Goal: Navigation & Orientation: Find specific page/section

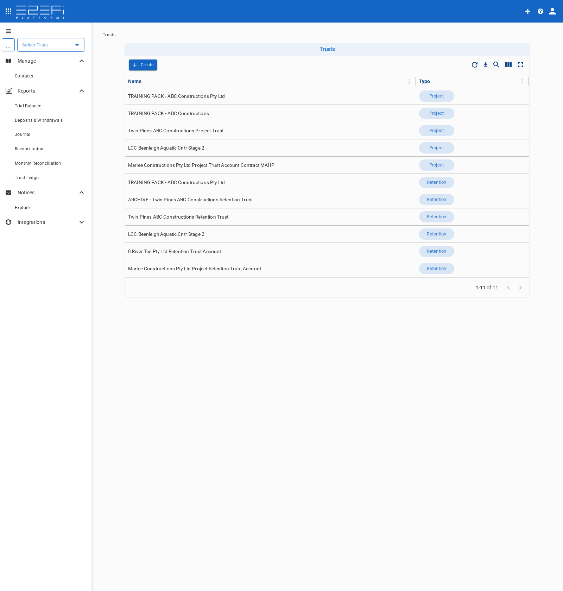
click at [8, 34] on button "open drawer" at bounding box center [7, 30] width 14 height 11
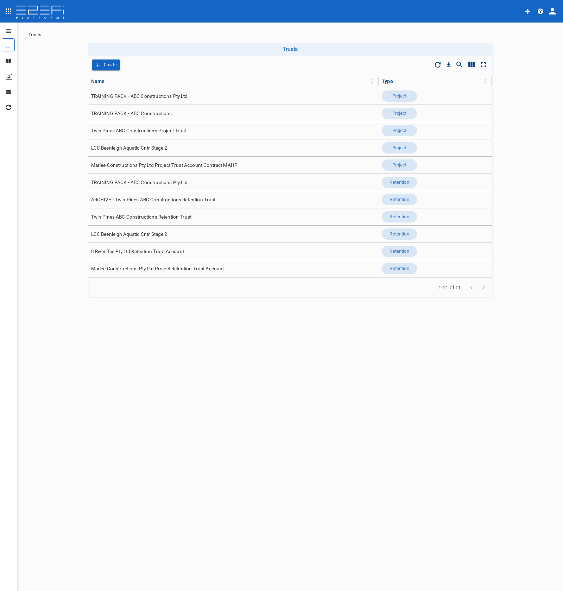
click at [8, 34] on button "open drawer" at bounding box center [7, 30] width 14 height 11
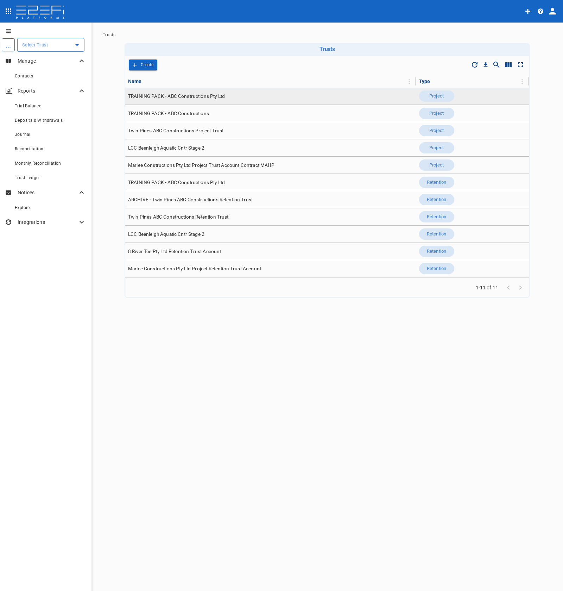
click at [161, 93] on span "TRAINING PACK - ABC Constructions Pty Ltd" at bounding box center [176, 96] width 97 height 7
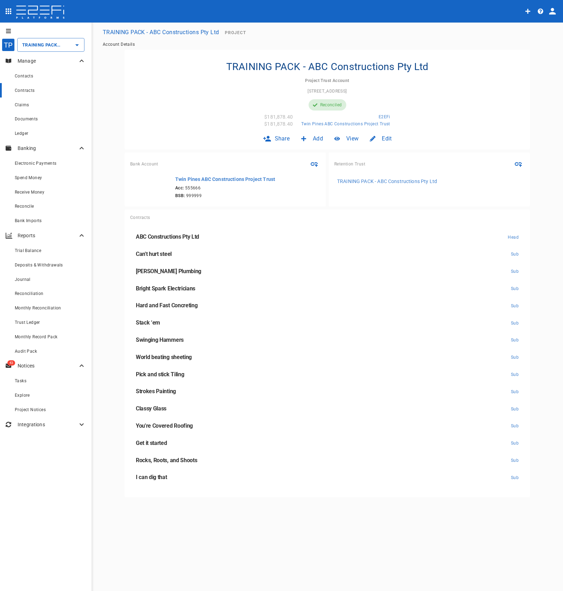
click at [40, 87] on div "Contracts" at bounding box center [50, 90] width 71 height 9
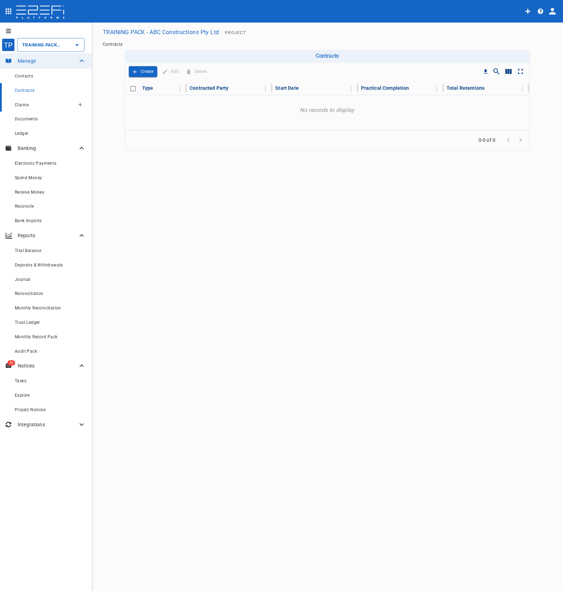
click at [38, 103] on div "Claims" at bounding box center [45, 104] width 60 height 9
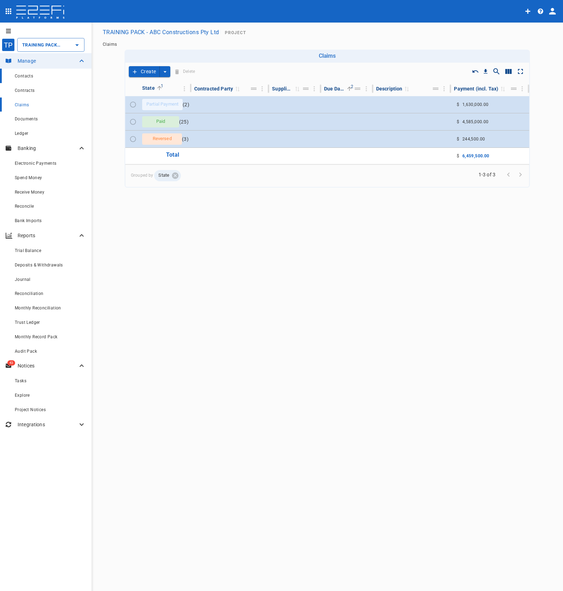
click at [41, 78] on div "Contacts" at bounding box center [50, 75] width 71 height 9
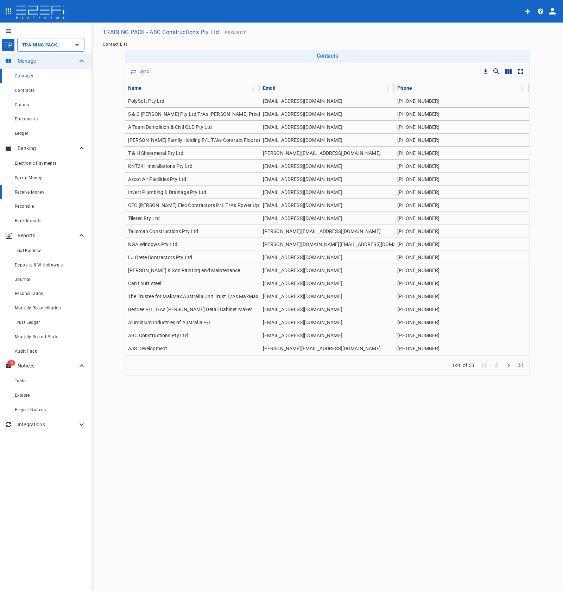
click at [37, 193] on span "Receive Money" at bounding box center [30, 192] width 30 height 5
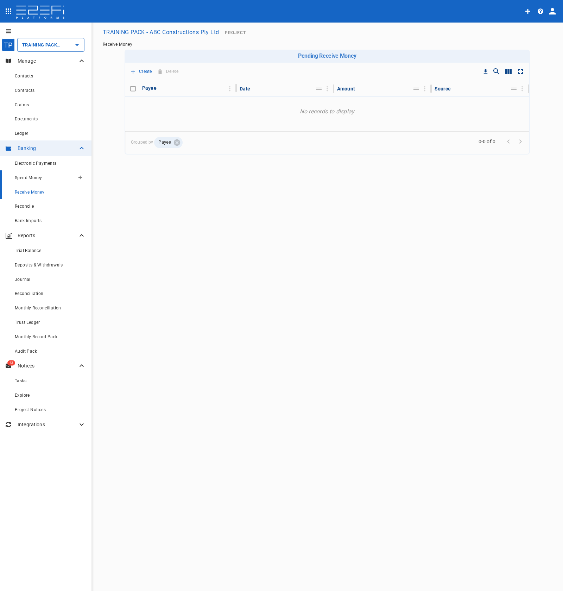
click at [37, 176] on span "Spend Money" at bounding box center [28, 177] width 27 height 5
click at [41, 170] on link "Electronic Payments" at bounding box center [45, 163] width 91 height 14
